Goal: Task Accomplishment & Management: Complete application form

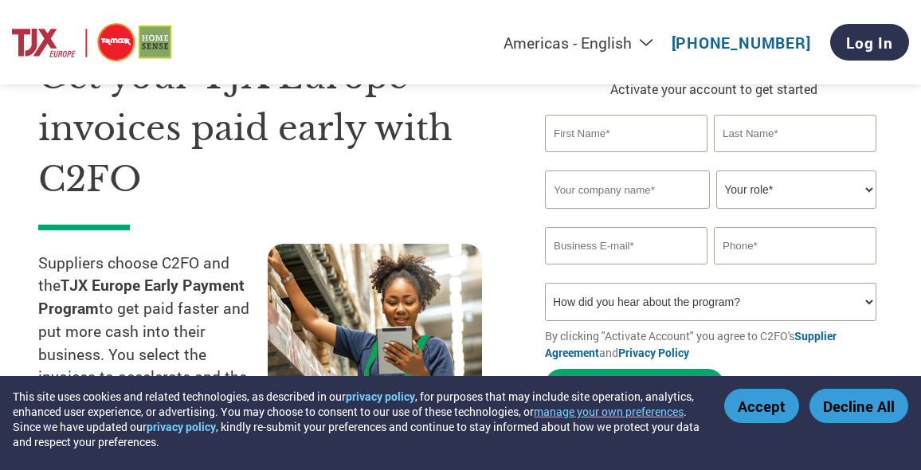
scroll to position [80, 0]
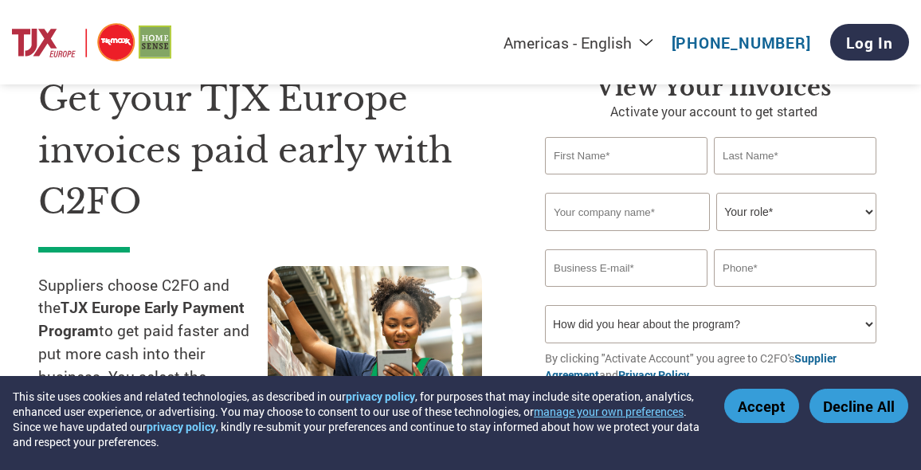
drag, startPoint x: 632, startPoint y: 160, endPoint x: 630, endPoint y: 168, distance: 8.1
click at [632, 160] on input "text" at bounding box center [626, 155] width 162 height 37
click at [745, 165] on input "text" at bounding box center [795, 155] width 162 height 37
click at [542, 164] on div "View Your Invoices Activate your account to get started Y Invalid first name or…" at bounding box center [702, 277] width 362 height 409
click at [563, 155] on input "Y" at bounding box center [626, 155] width 162 height 37
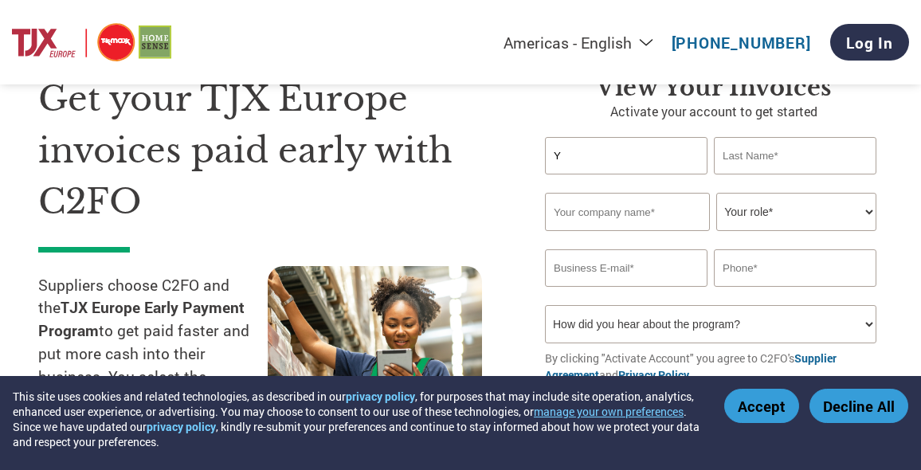
type input "Yaniv"
click at [740, 157] on input "text" at bounding box center [795, 155] width 162 height 37
type input "Malka"
click at [641, 195] on input "text" at bounding box center [627, 212] width 165 height 38
type input "y"
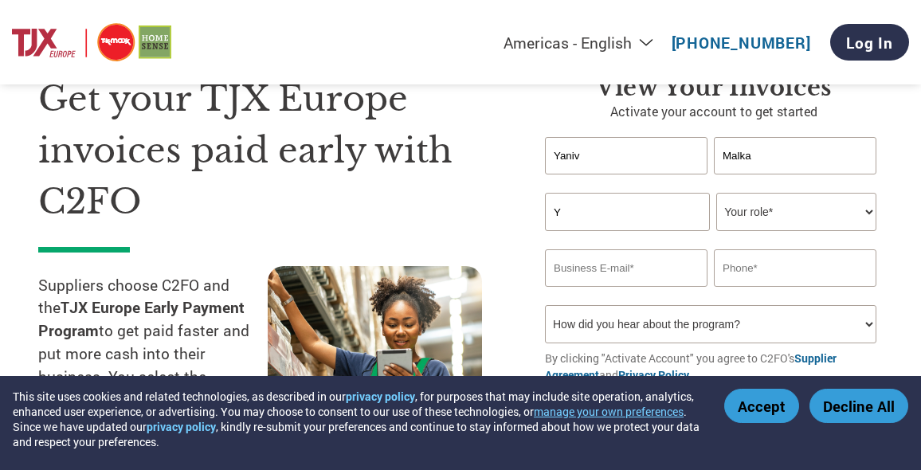
type input "Y.L Malka Marketing Ltd"
click at [773, 219] on select "Your role* CFO Controller Credit Manager Finance Director Treasurer CEO Preside…" at bounding box center [795, 212] width 159 height 38
select select "CEO"
click at [716, 194] on select "Your role* CFO Controller Credit Manager Finance Director Treasurer CEO Preside…" at bounding box center [795, 212] width 159 height 38
click at [608, 285] on input "email" at bounding box center [626, 267] width 162 height 37
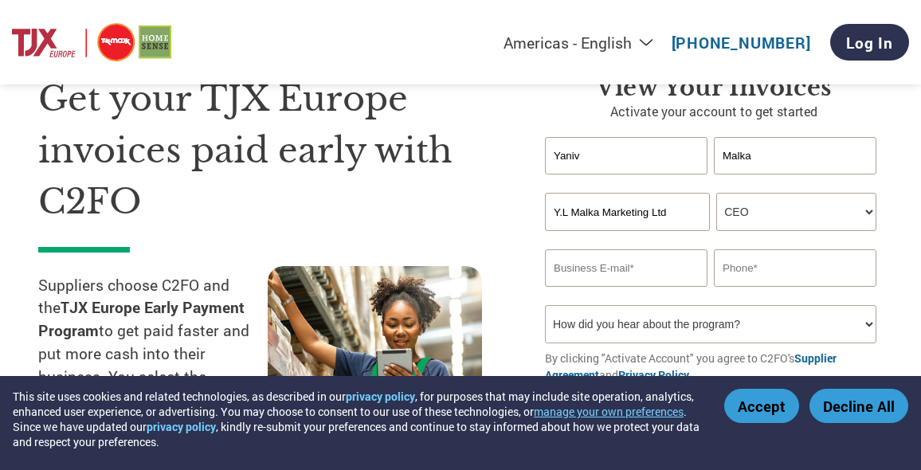
type input "[EMAIL_ADDRESS][DOMAIN_NAME]"
click at [787, 266] on input "text" at bounding box center [795, 267] width 162 height 37
type input "972527557334"
click at [743, 331] on select "How did you hear about the program? Received a letter Email Social Media Online…" at bounding box center [710, 324] width 331 height 38
select select "Received a Letter"
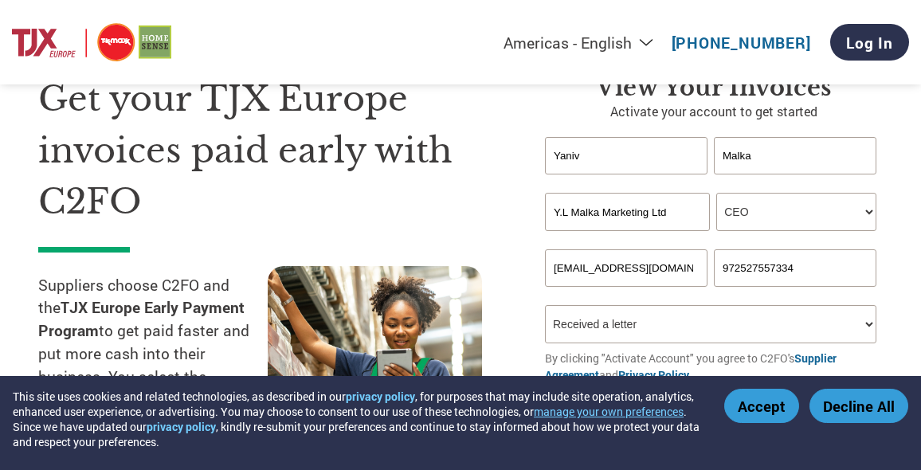
click at [545, 307] on select "How did you hear about the program? Received a letter Email Social Media Online…" at bounding box center [710, 324] width 331 height 38
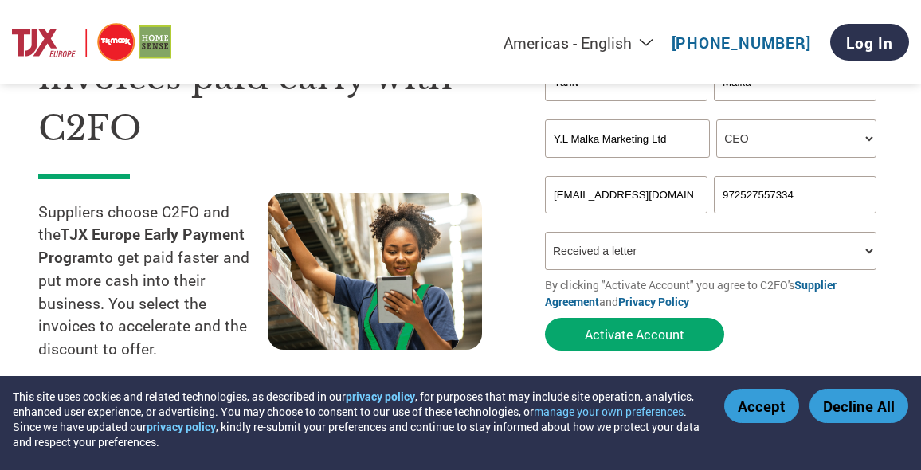
scroll to position [239, 0]
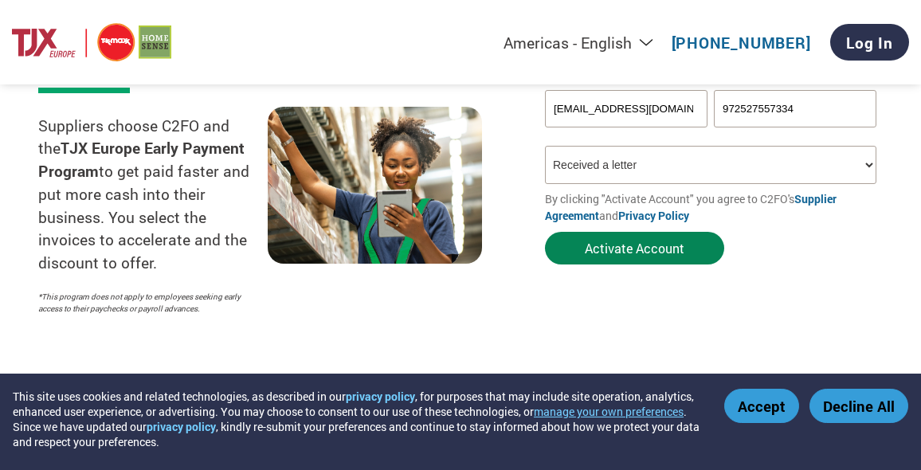
click at [664, 254] on button "Activate Account" at bounding box center [634, 248] width 179 height 33
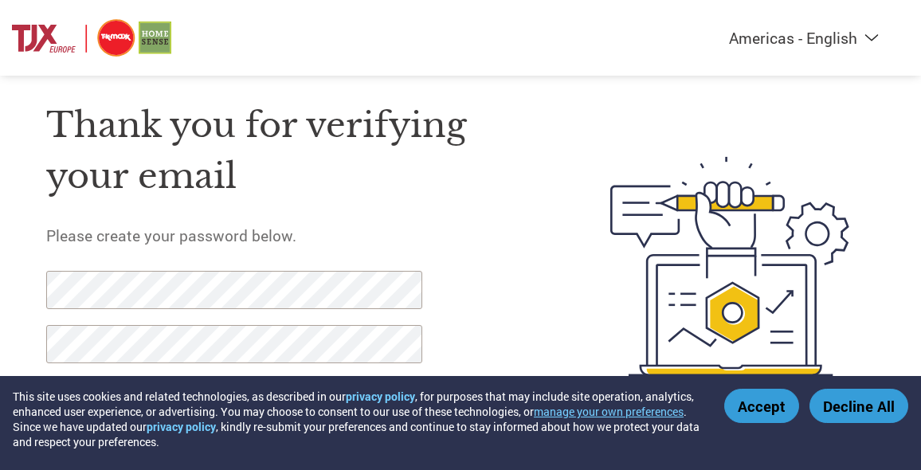
scroll to position [53, 0]
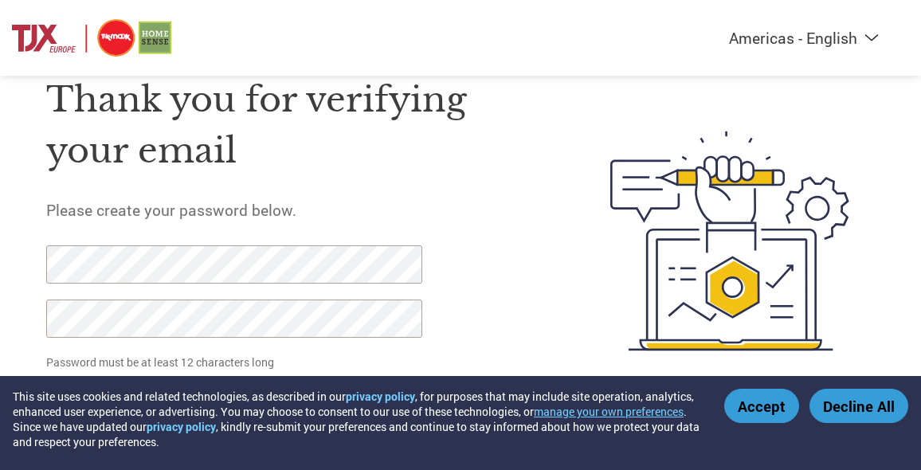
drag, startPoint x: 569, startPoint y: 342, endPoint x: 576, endPoint y: 347, distance: 8.6
click at [569, 342] on div at bounding box center [708, 241] width 331 height 380
click at [763, 405] on button "Accept" at bounding box center [761, 406] width 75 height 34
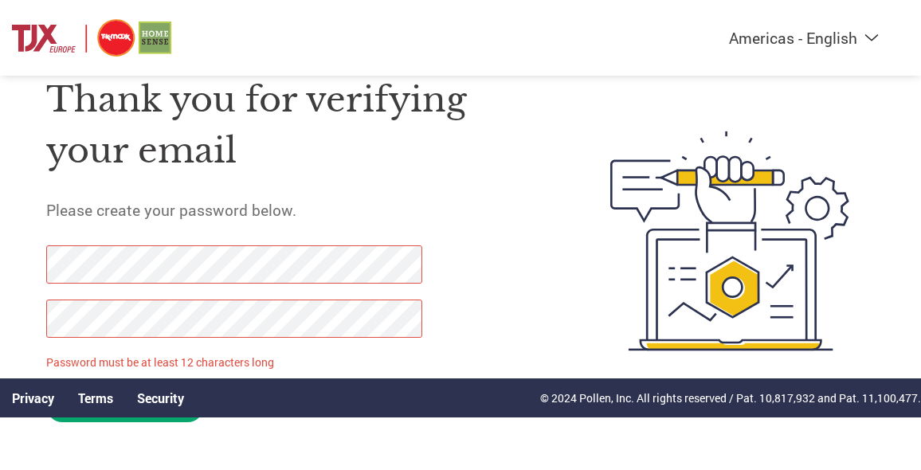
click at [19, 268] on div "Thank you for verifying your email Please create your password below. Password …" at bounding box center [460, 241] width 921 height 380
click at [542, 358] on div "Thank you for verifying your email Please create your password below. Password …" at bounding box center [294, 241] width 497 height 380
click at [230, 431] on html "This site uses cookies and related technologies, as described in our privacy po…" at bounding box center [460, 208] width 921 height 523
drag, startPoint x: 255, startPoint y: 353, endPoint x: 216, endPoint y: 342, distance: 40.6
click at [254, 351] on form "Password must be at least 12 characters long Set Password Need help? Contact Su…" at bounding box center [244, 338] width 397 height 186
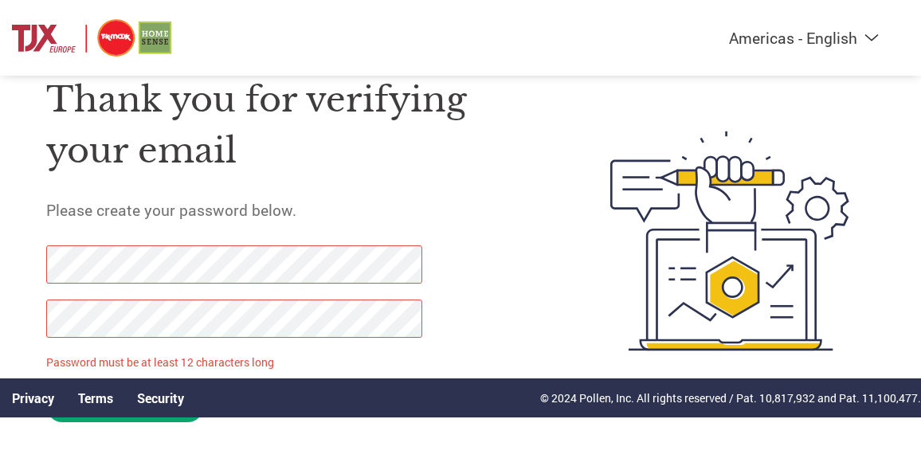
click at [22, 315] on div "Thank you for verifying your email Please create your password below. Password …" at bounding box center [460, 241] width 921 height 380
click at [427, 343] on form "Password must be at least 12 characters long Set Password Need help? Contact Su…" at bounding box center [244, 338] width 397 height 186
click at [155, 418] on input "Set Password" at bounding box center [125, 406] width 158 height 33
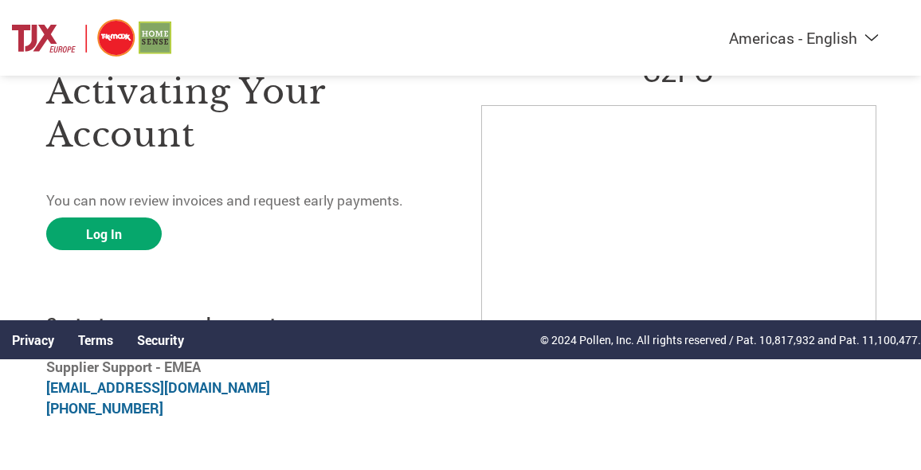
scroll to position [112, 0]
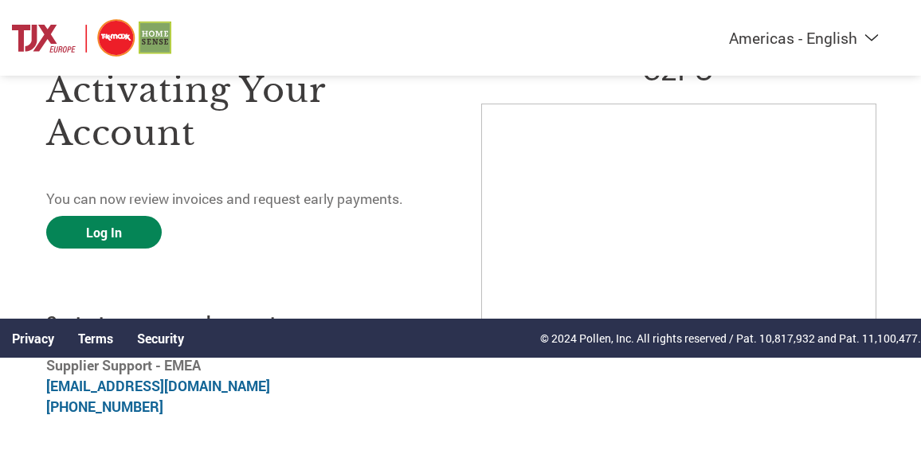
click at [106, 224] on link "Log In" at bounding box center [104, 232] width 116 height 33
